Goal: Information Seeking & Learning: Check status

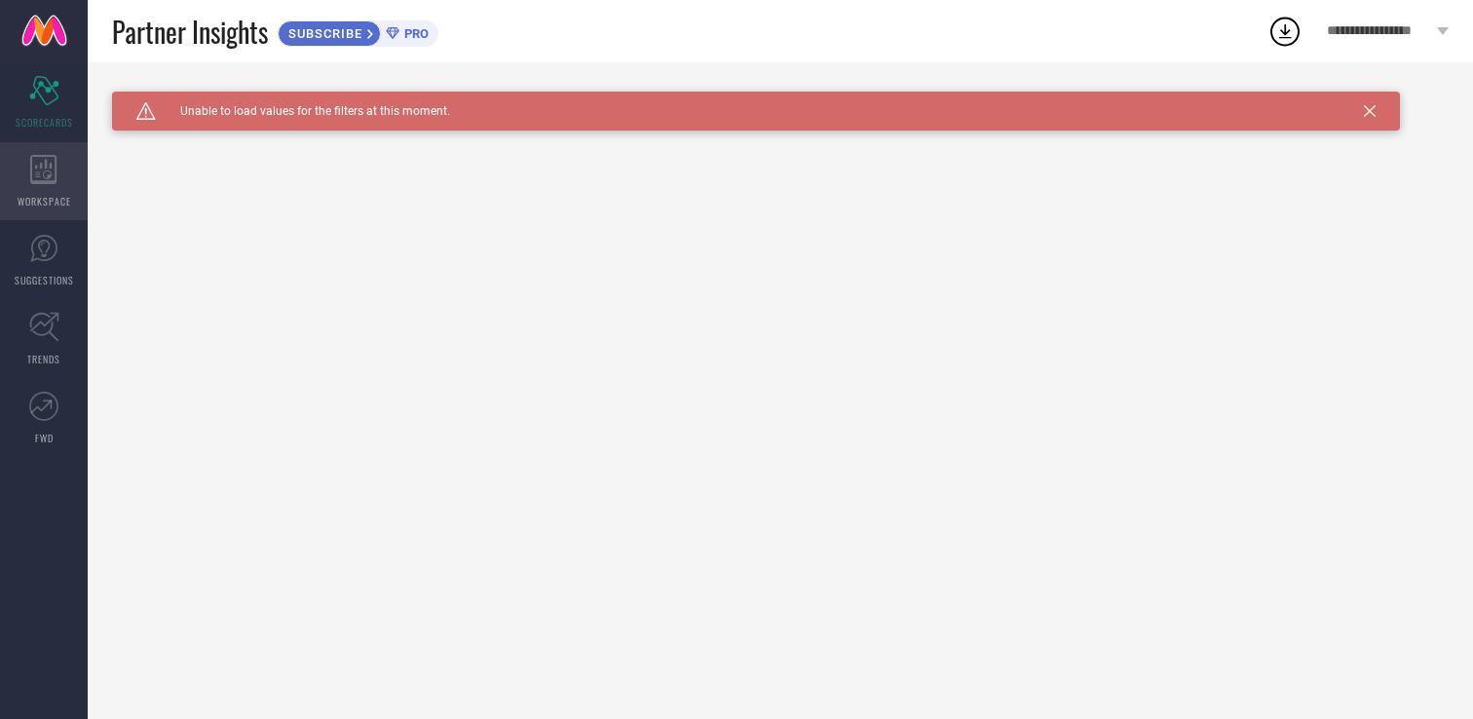
click at [31, 177] on icon at bounding box center [43, 169] width 26 height 29
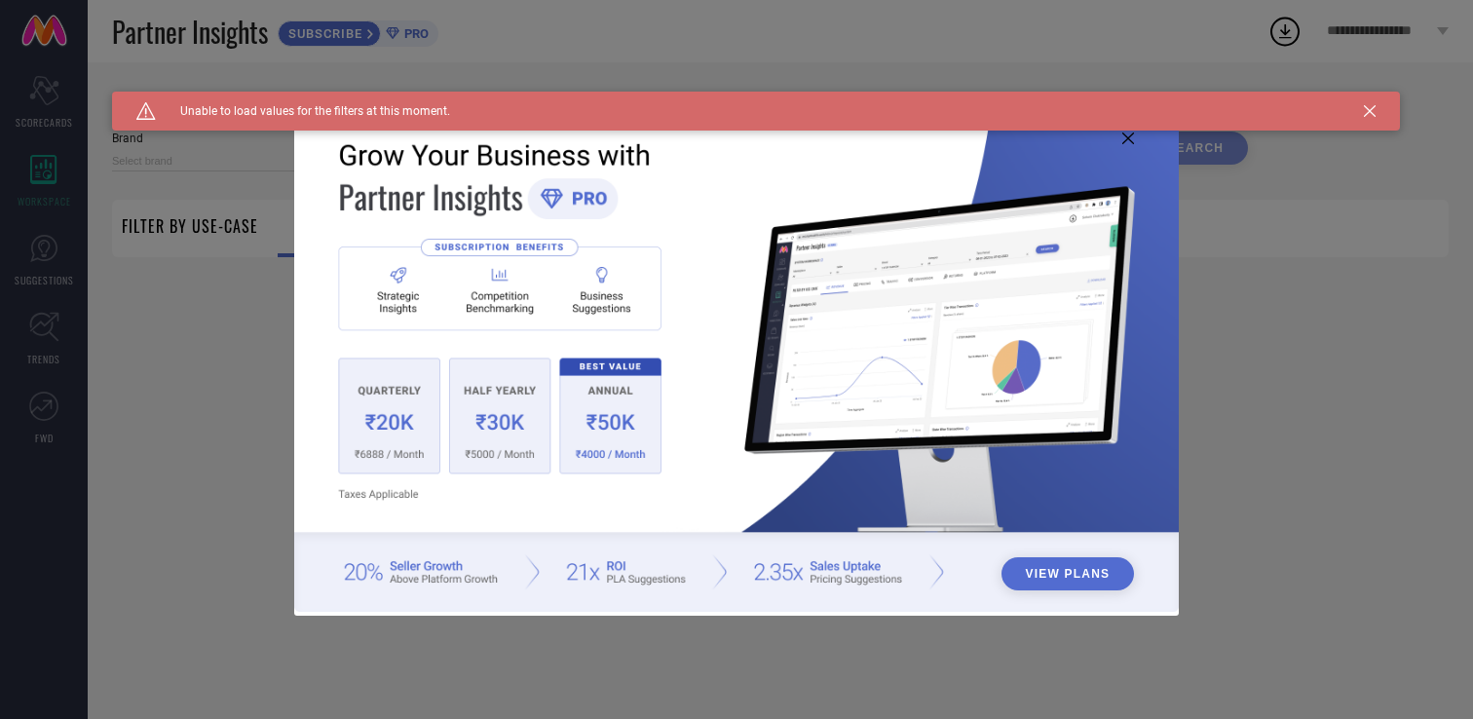
type input "1 STOP FASHION"
type input "All"
click at [1129, 141] on icon at bounding box center [1128, 139] width 12 height 12
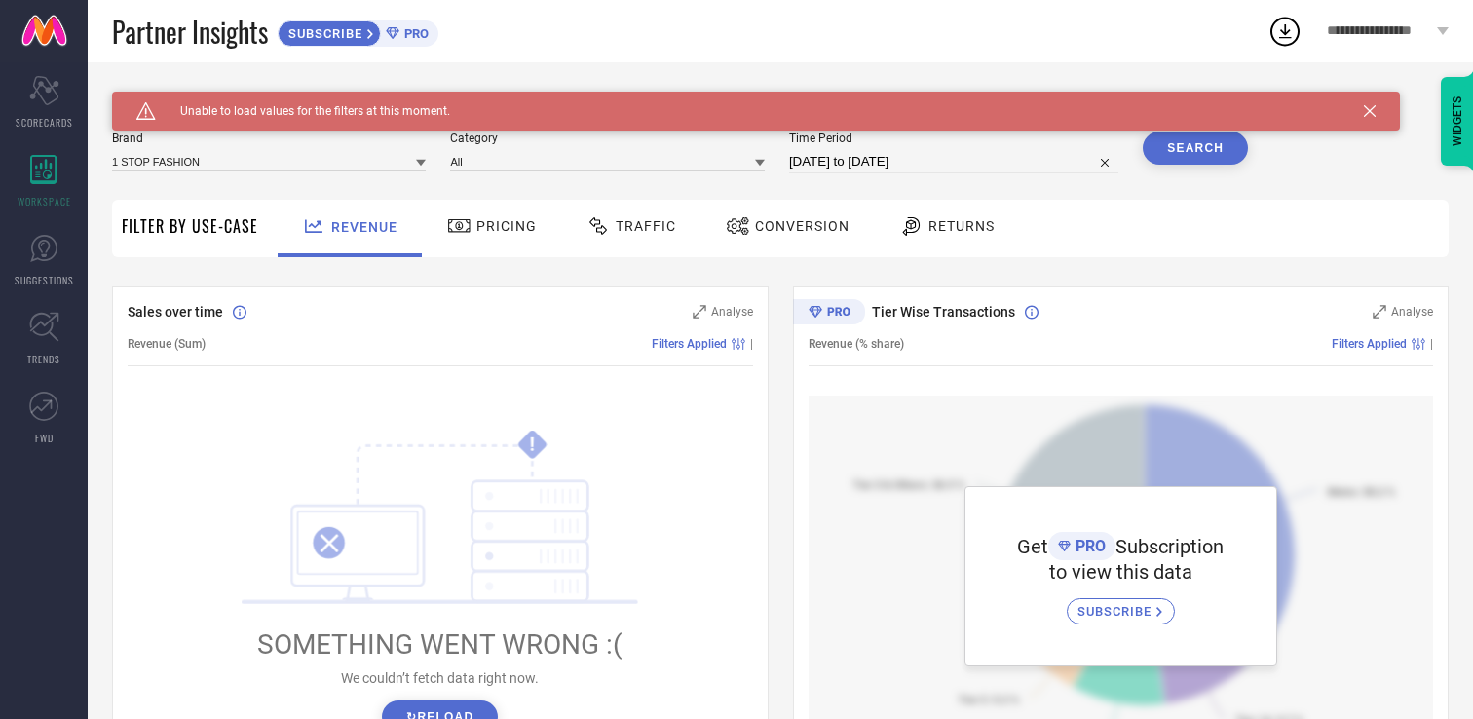
click at [498, 257] on div "Pricing" at bounding box center [492, 228] width 138 height 57
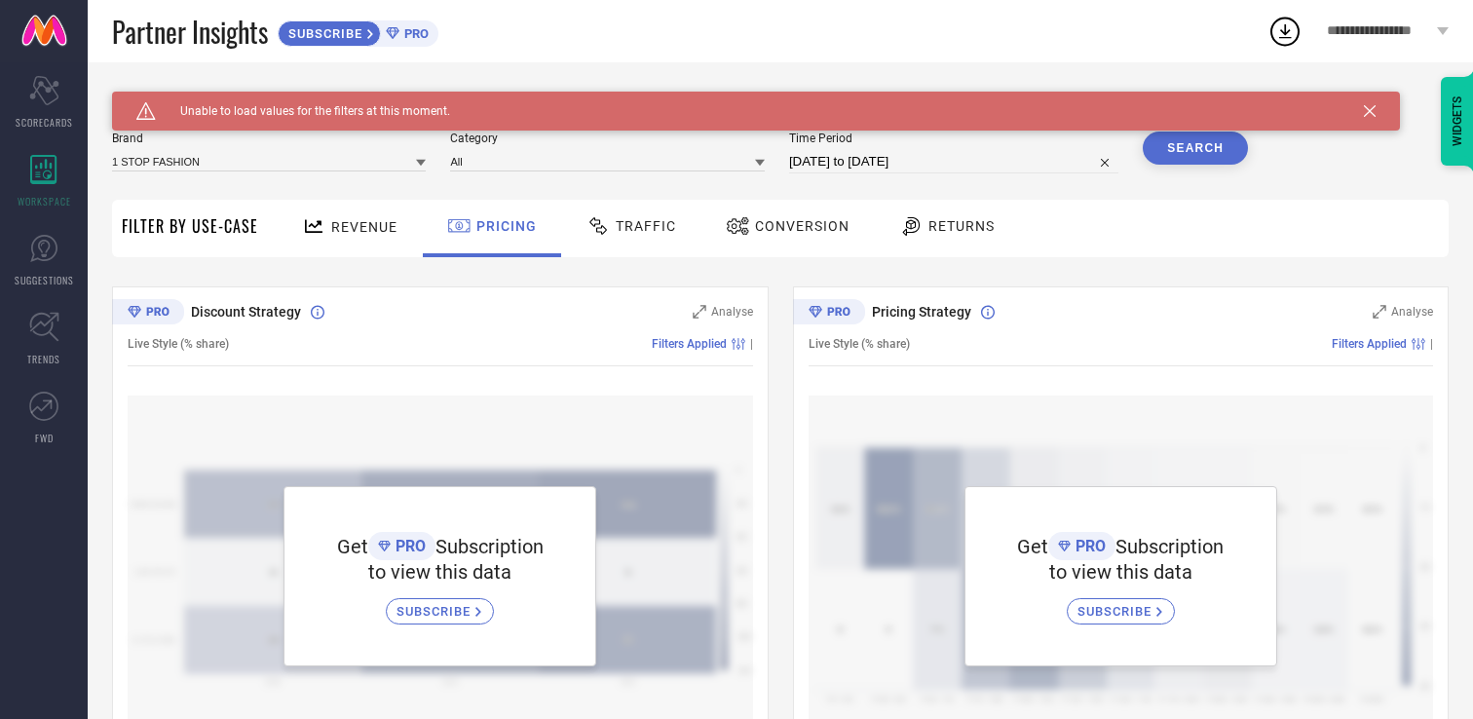
click at [597, 237] on icon at bounding box center [599, 225] width 24 height 23
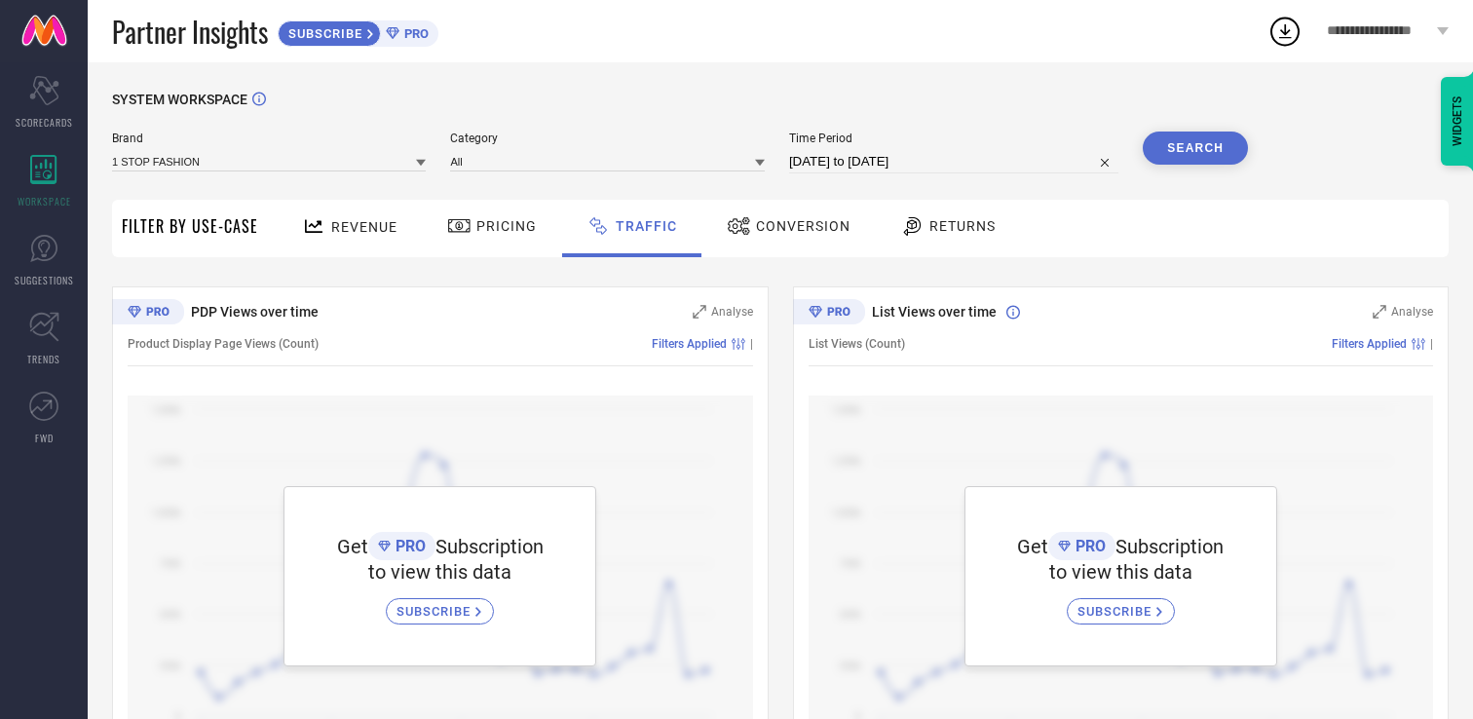
click at [764, 208] on div "Conversion" at bounding box center [788, 228] width 172 height 57
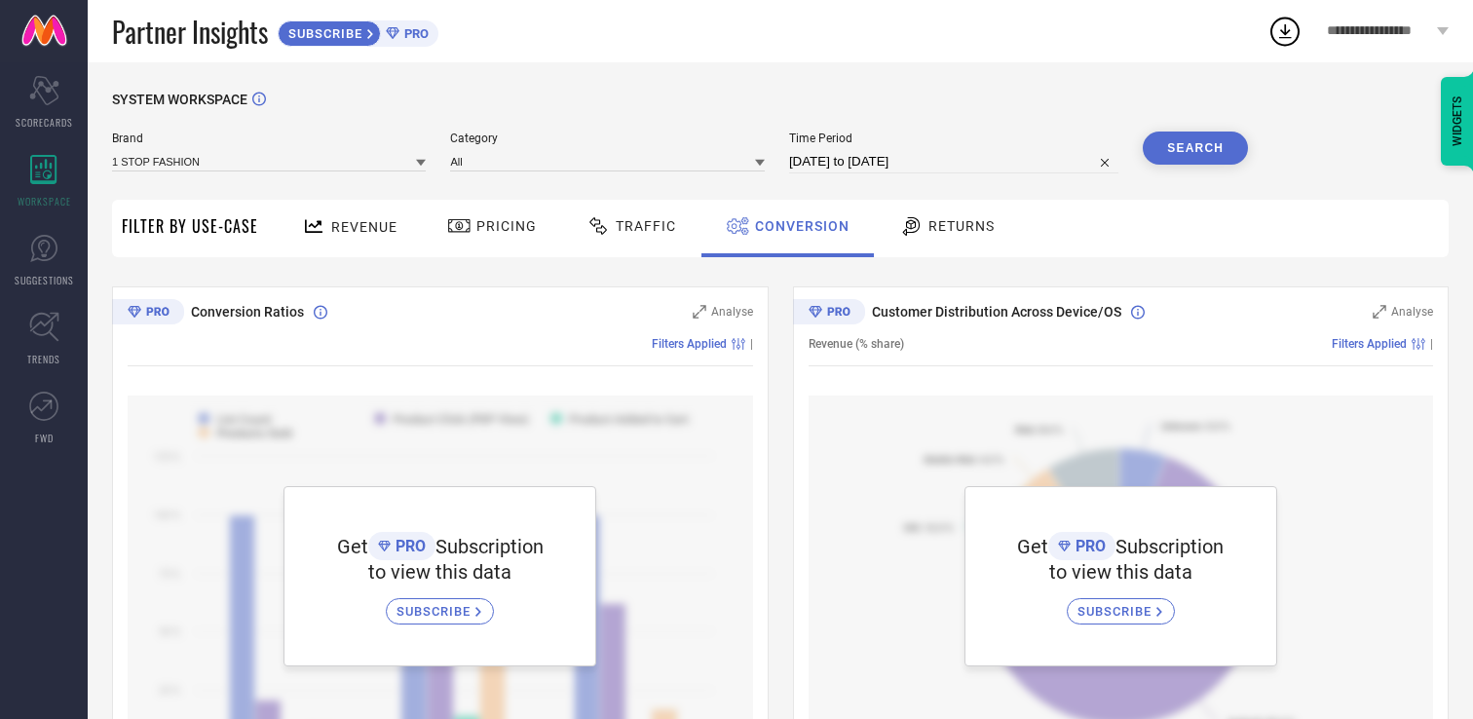
click at [923, 209] on div "Returns" at bounding box center [947, 228] width 144 height 57
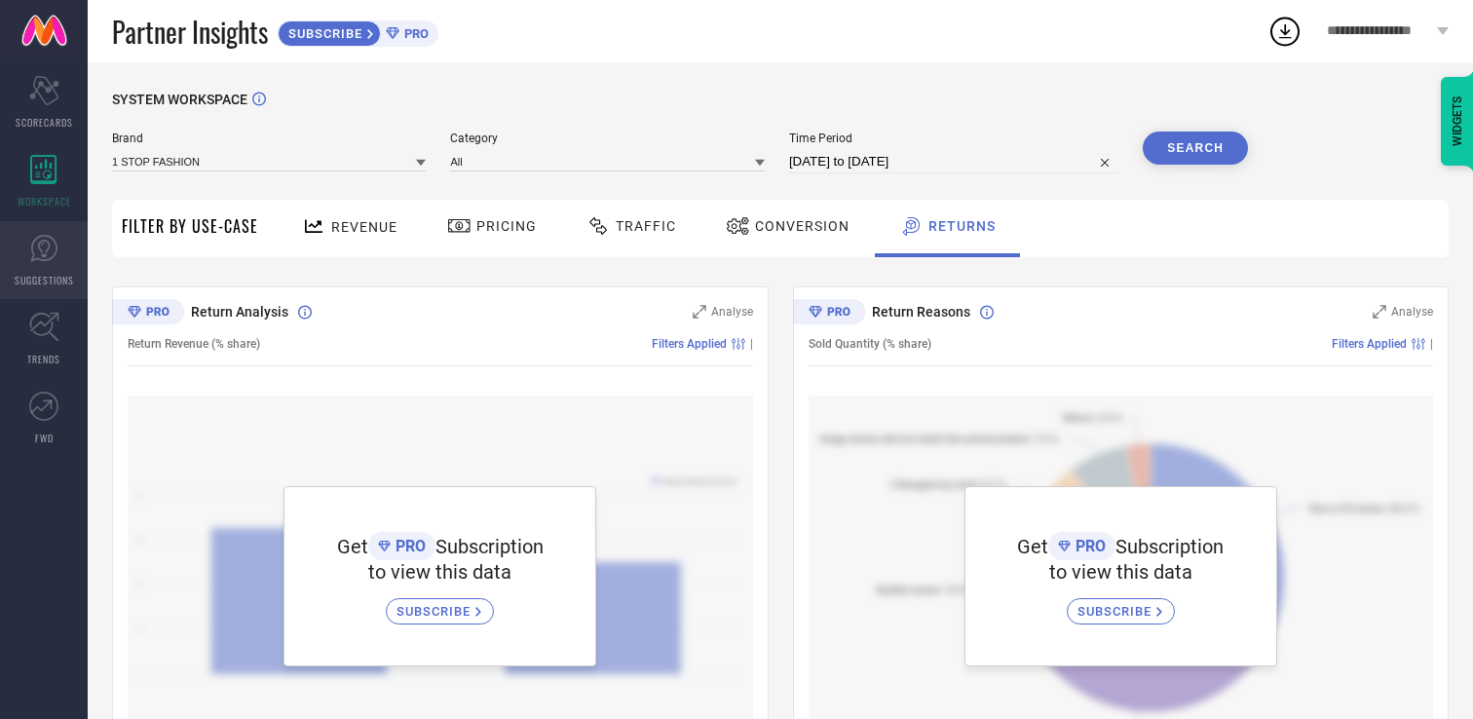
click at [57, 270] on link "SUGGESTIONS" at bounding box center [44, 260] width 88 height 78
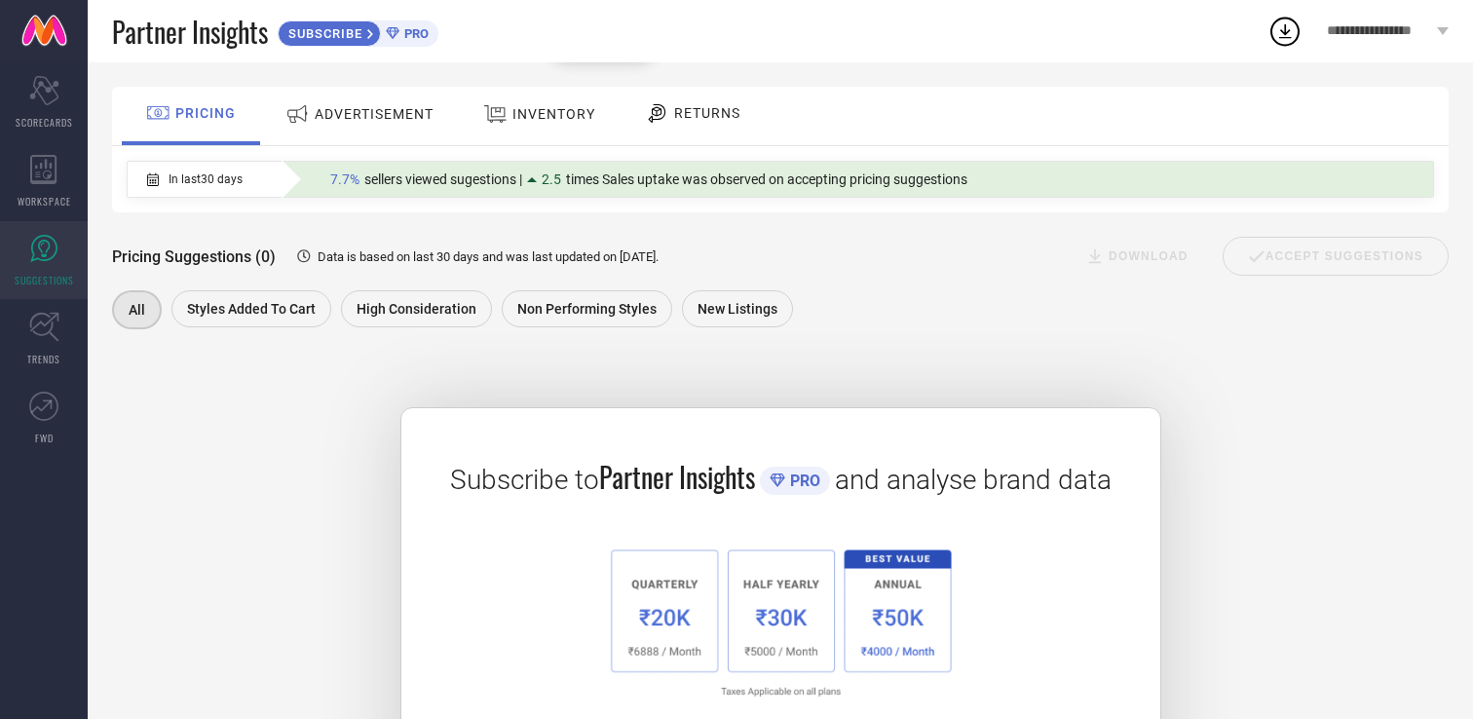
scroll to position [116, 0]
